Goal: Task Accomplishment & Management: Manage account settings

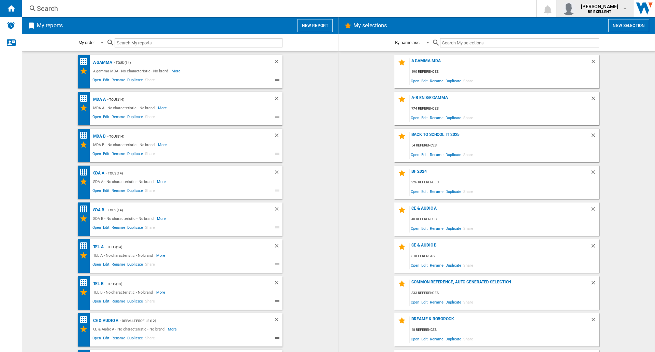
click at [619, 10] on div "[PERSON_NAME] BE EXELLENT" at bounding box center [600, 8] width 44 height 11
click at [590, 62] on button "Logout" at bounding box center [588, 60] width 66 height 14
